Goal: Information Seeking & Learning: Learn about a topic

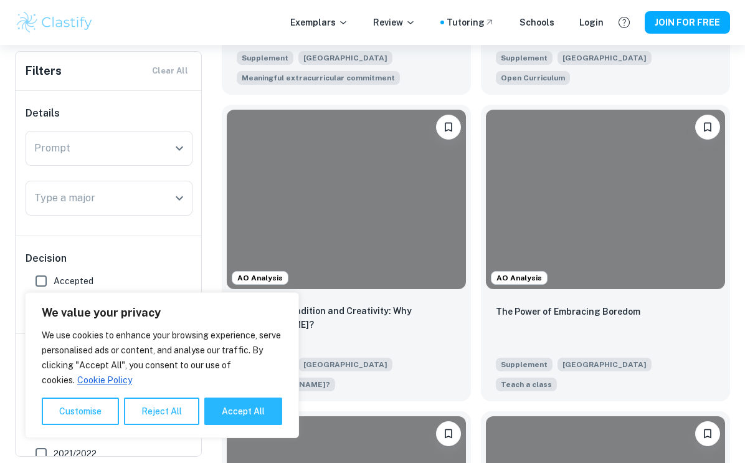
scroll to position [664, 0]
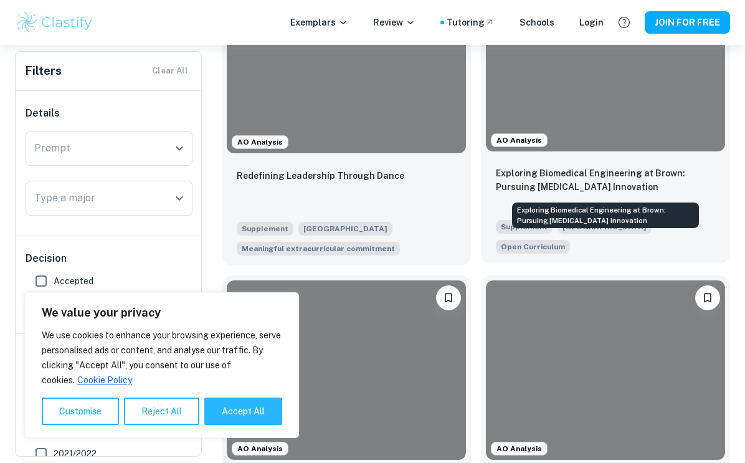
click at [591, 181] on p "Exploring Biomedical Engineering at Brown: Pursuing [MEDICAL_DATA] Innovation" at bounding box center [605, 179] width 219 height 27
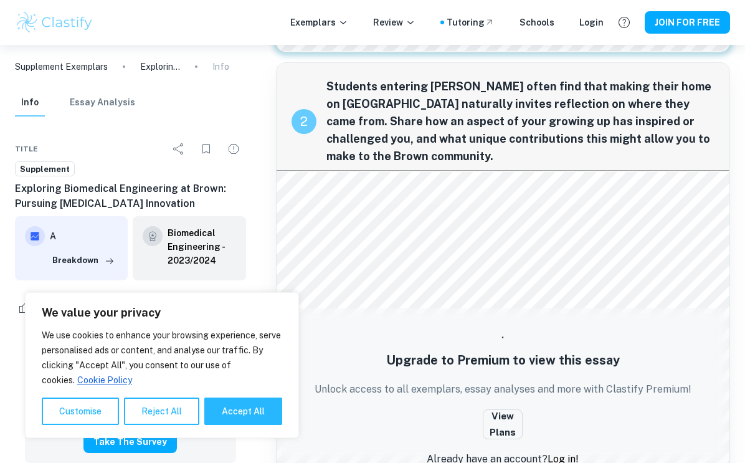
scroll to position [476, 0]
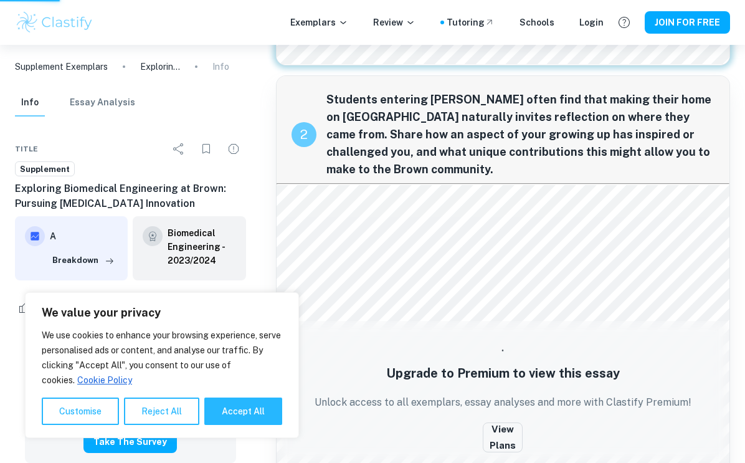
scroll to position [664, 0]
